Goal: Task Accomplishment & Management: Manage account settings

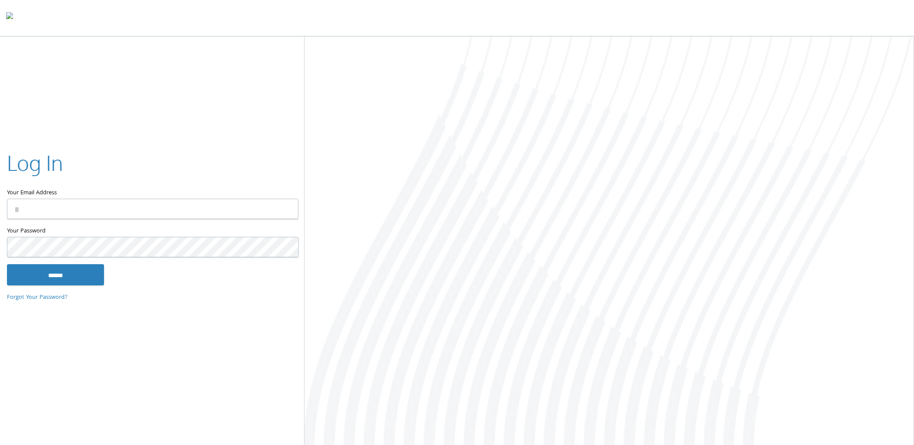
click at [56, 214] on input "Your Email Address" at bounding box center [153, 209] width 292 height 20
type input "**********"
click at [7, 265] on input "******" at bounding box center [55, 275] width 97 height 21
